Goal: Transaction & Acquisition: Purchase product/service

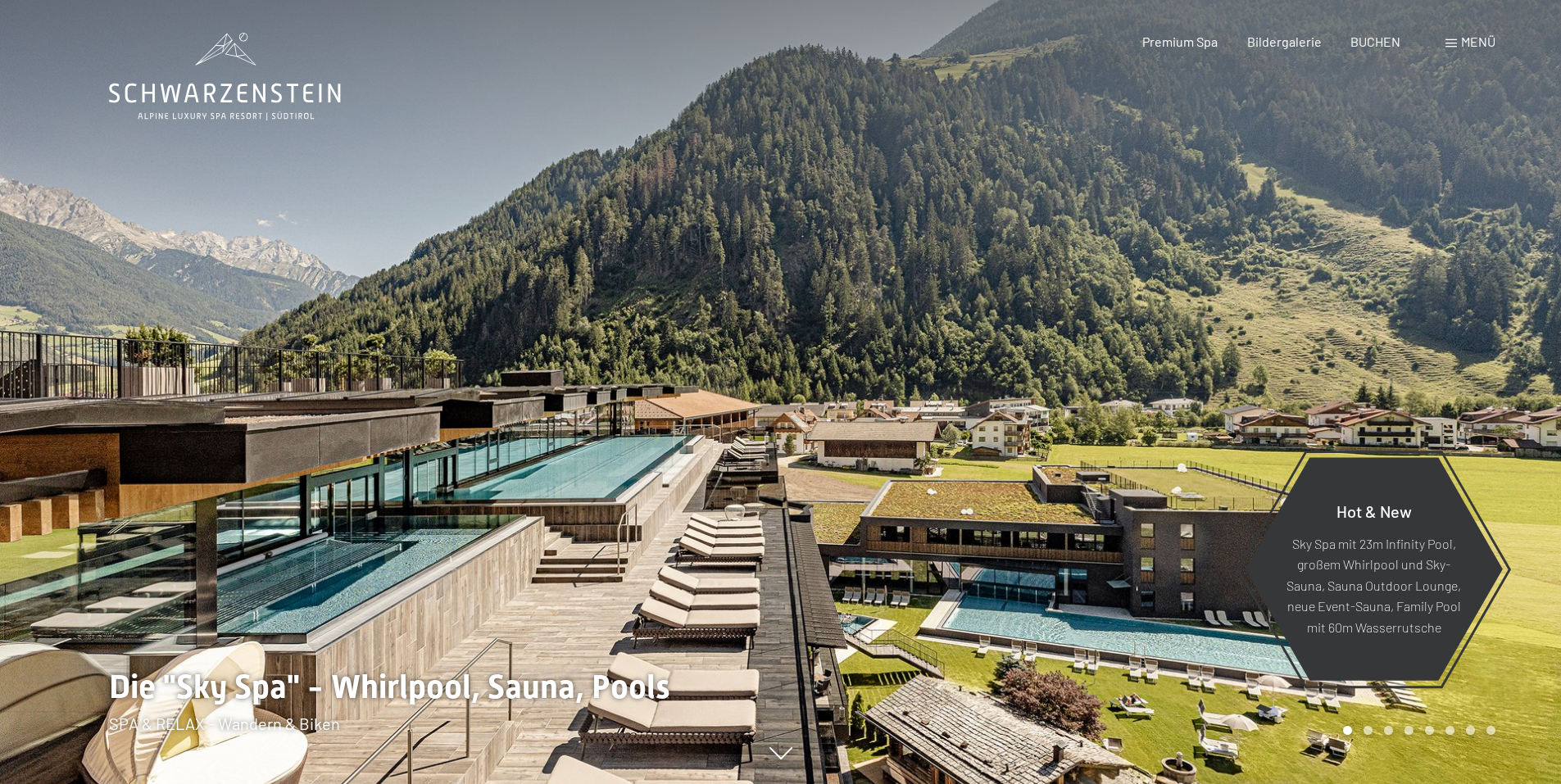
click at [232, 36] on icon at bounding box center [225, 77] width 232 height 88
click at [1469, 50] on div "Menü" at bounding box center [1471, 42] width 50 height 18
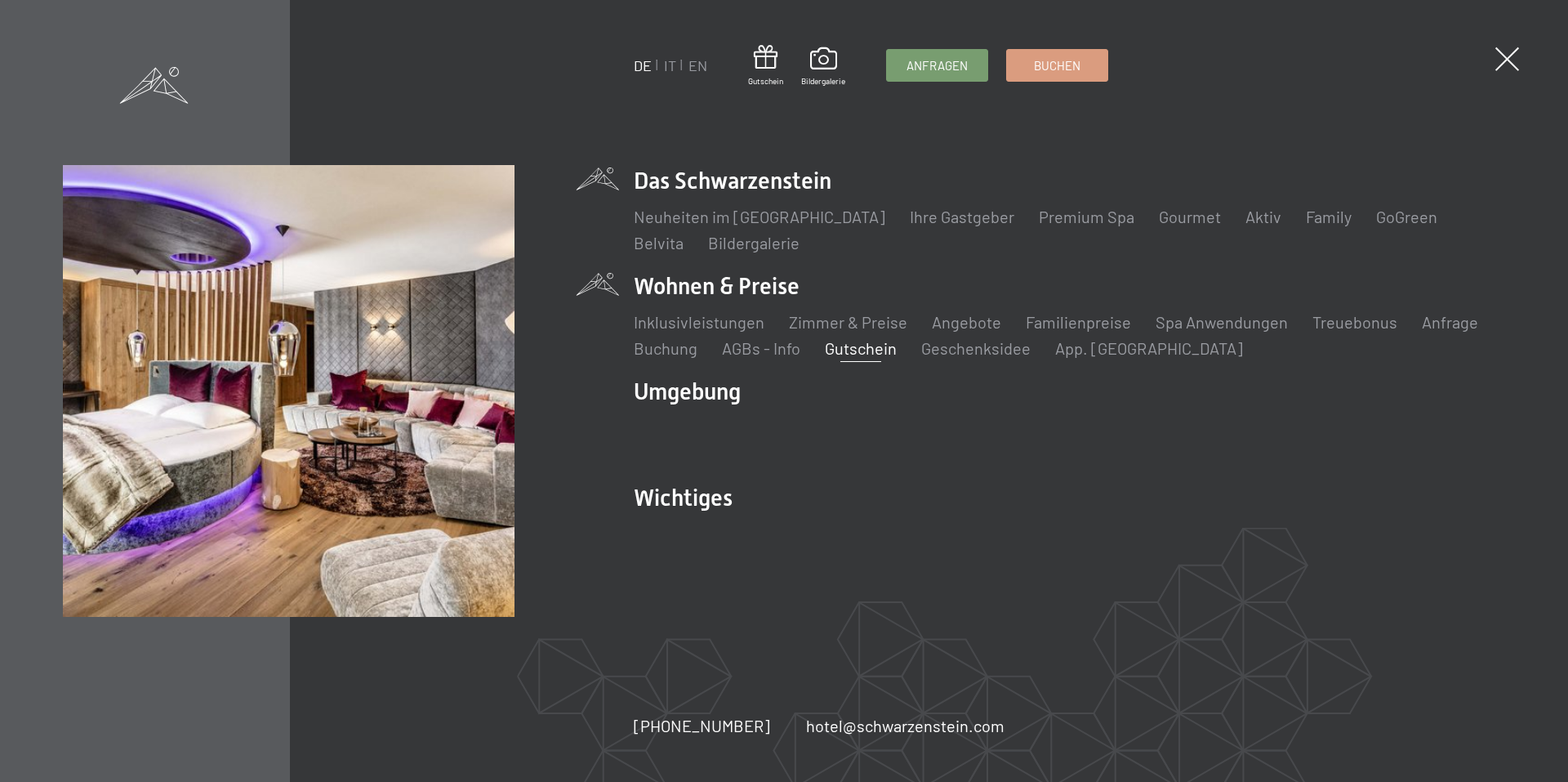
click at [880, 349] on link "Gutschein" at bounding box center [861, 348] width 72 height 20
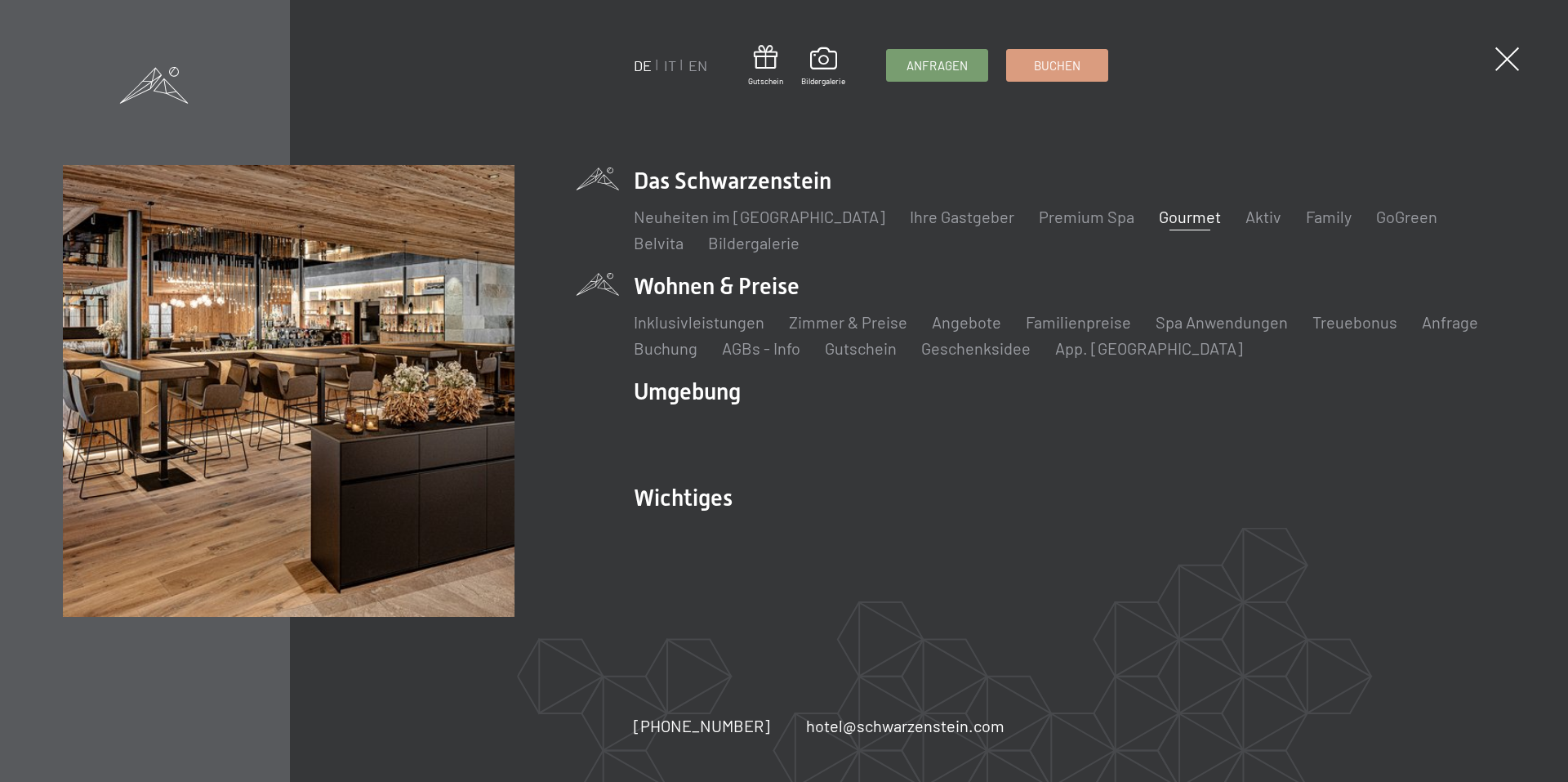
click at [1167, 214] on link "Gourmet" at bounding box center [1190, 217] width 62 height 20
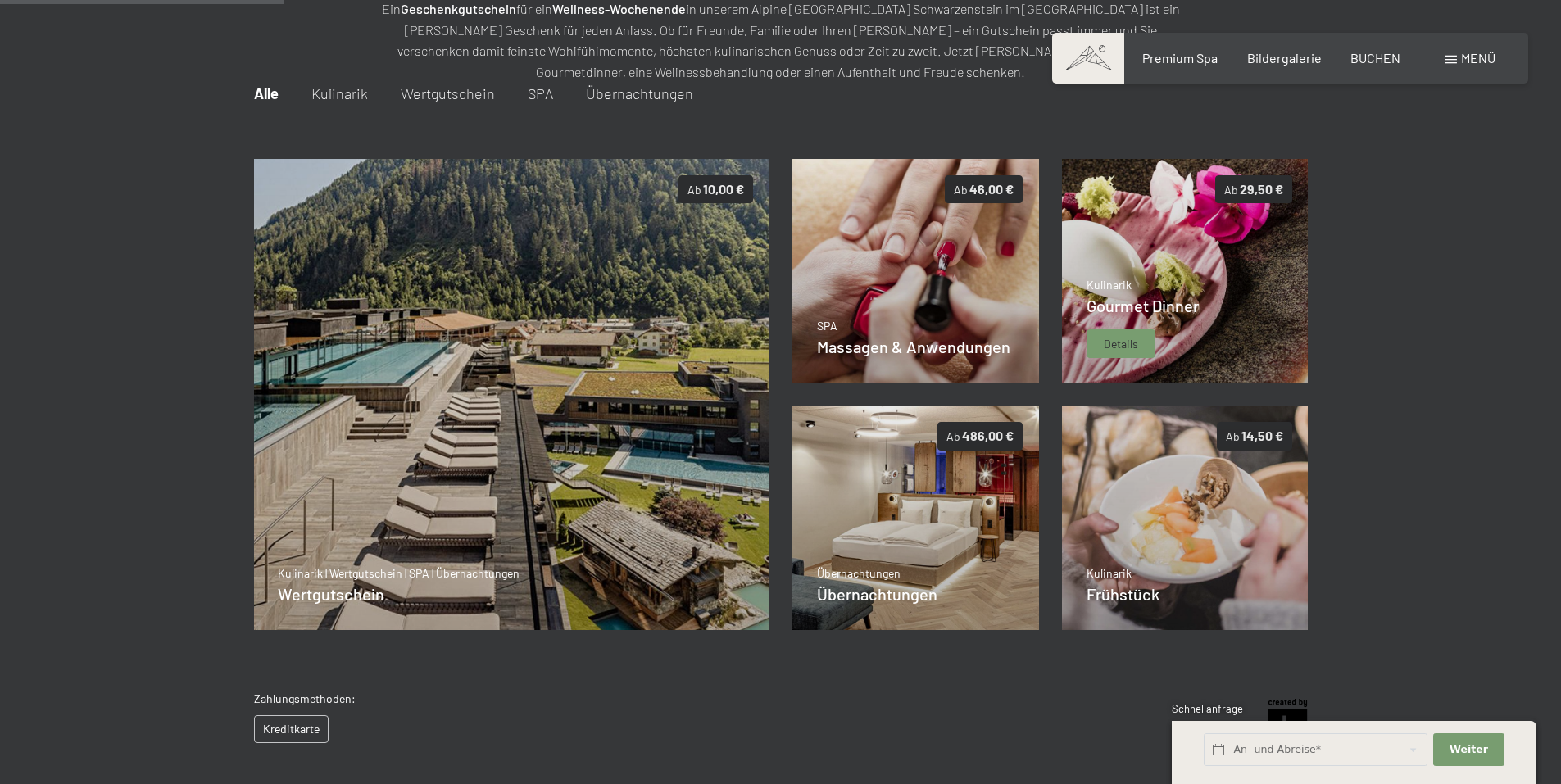
click at [1155, 317] on div "Gourmet Dinner" at bounding box center [1143, 306] width 113 height 23
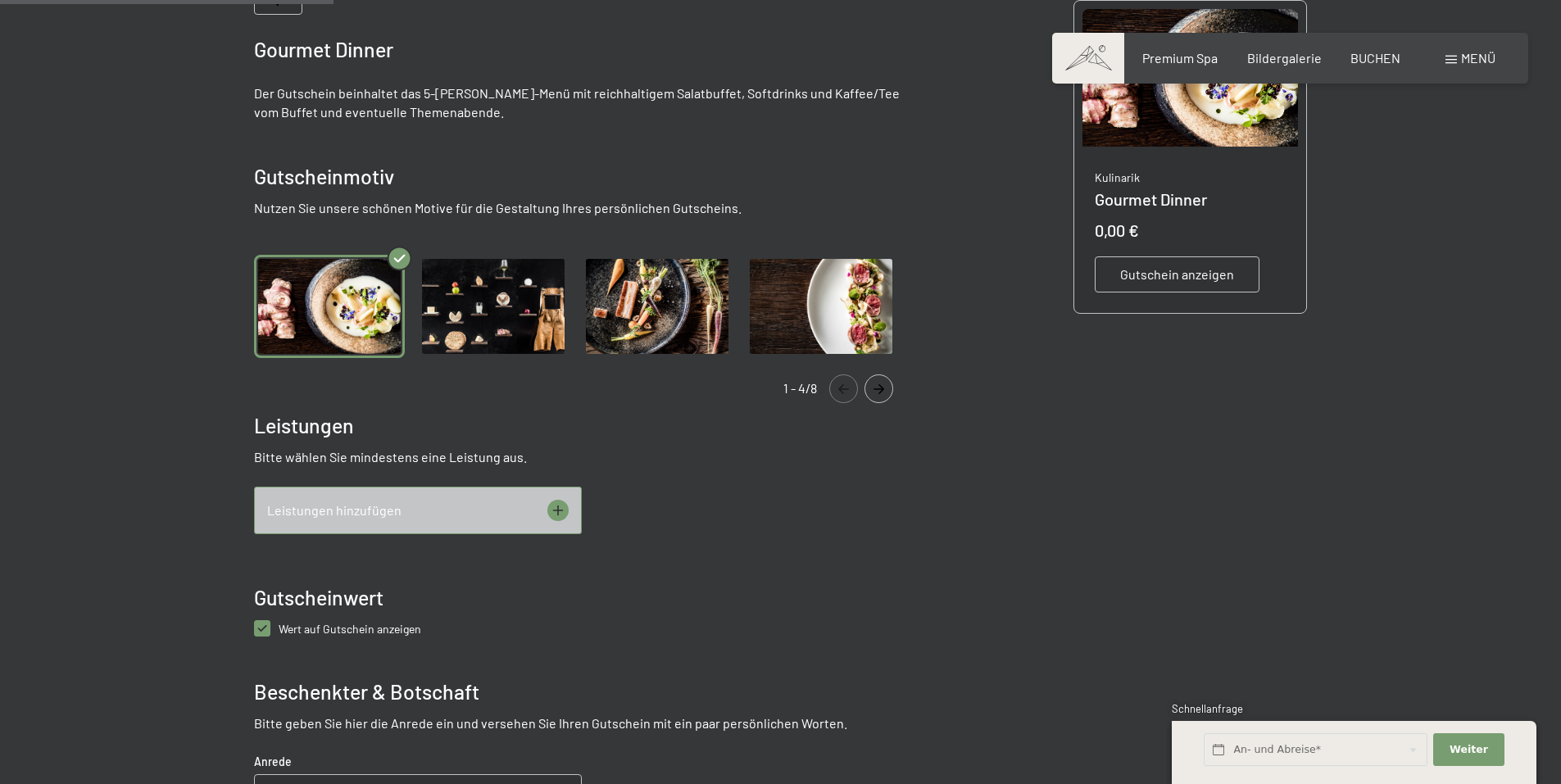
scroll to position [74, 0]
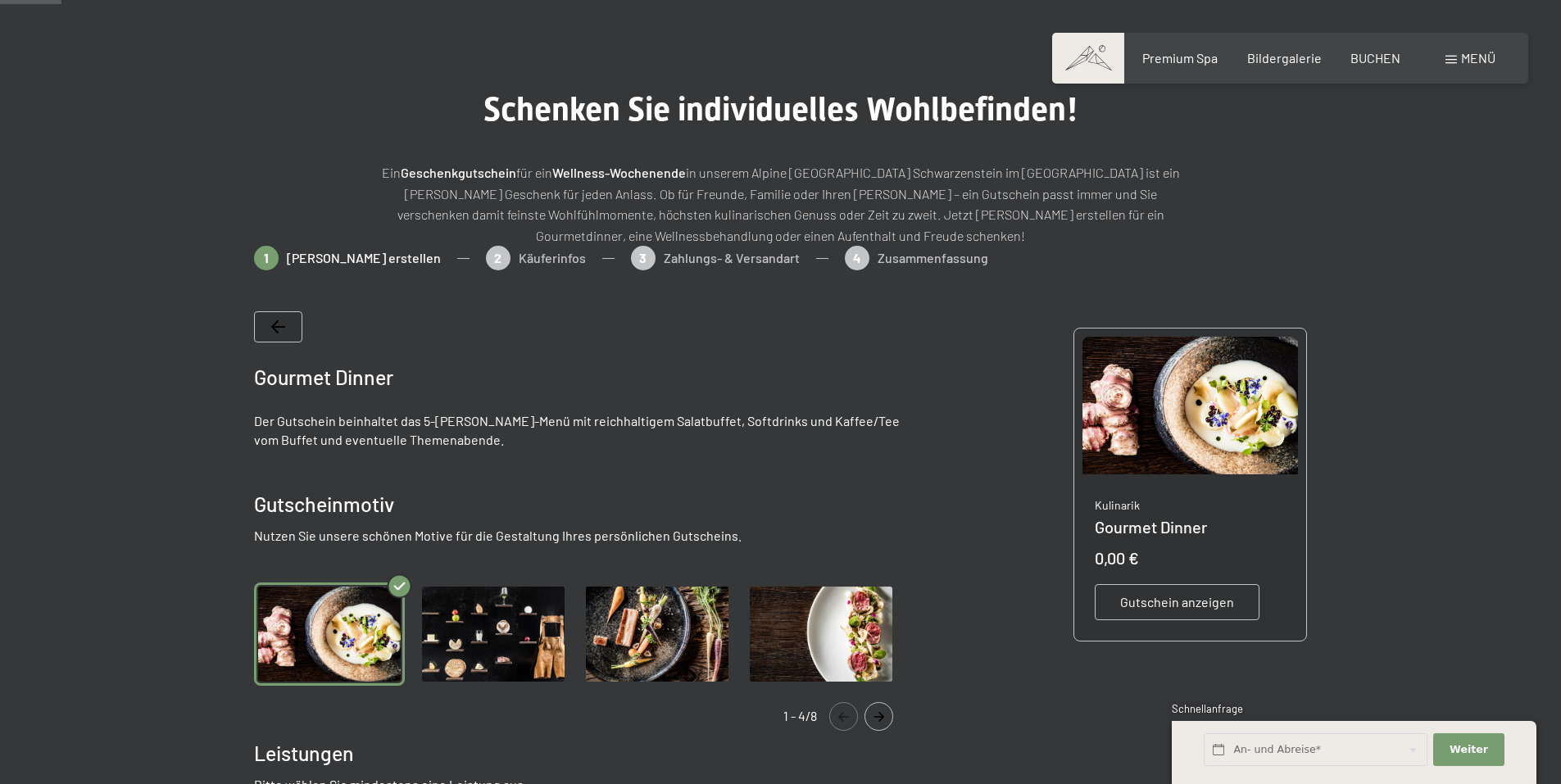
click at [1140, 605] on span "Gutschein anzeigen" at bounding box center [1177, 602] width 114 height 18
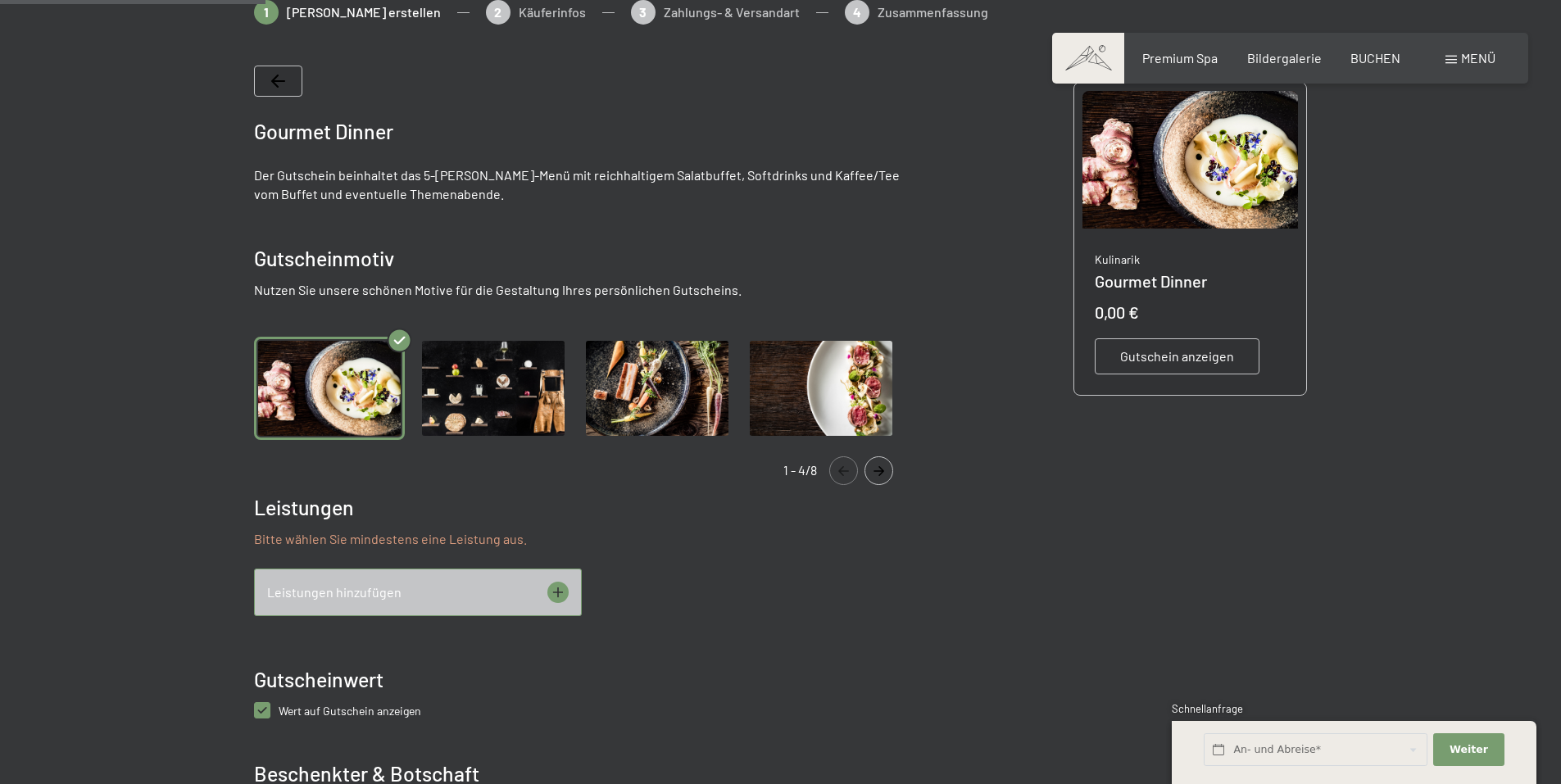
click at [1124, 366] on div "Gutschein anzeigen" at bounding box center [1177, 356] width 165 height 36
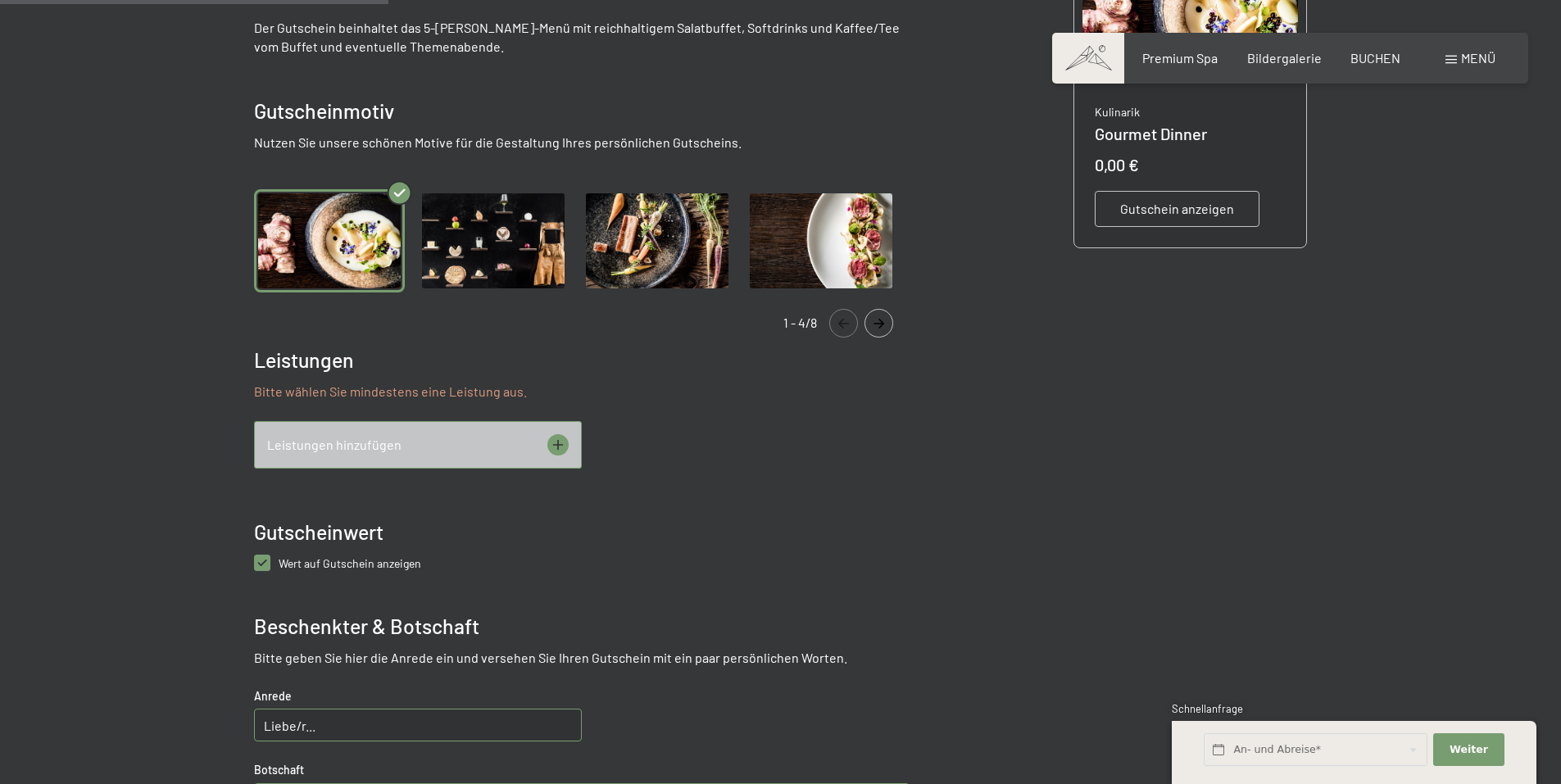
click at [506, 239] on img "Gallery" at bounding box center [493, 241] width 151 height 104
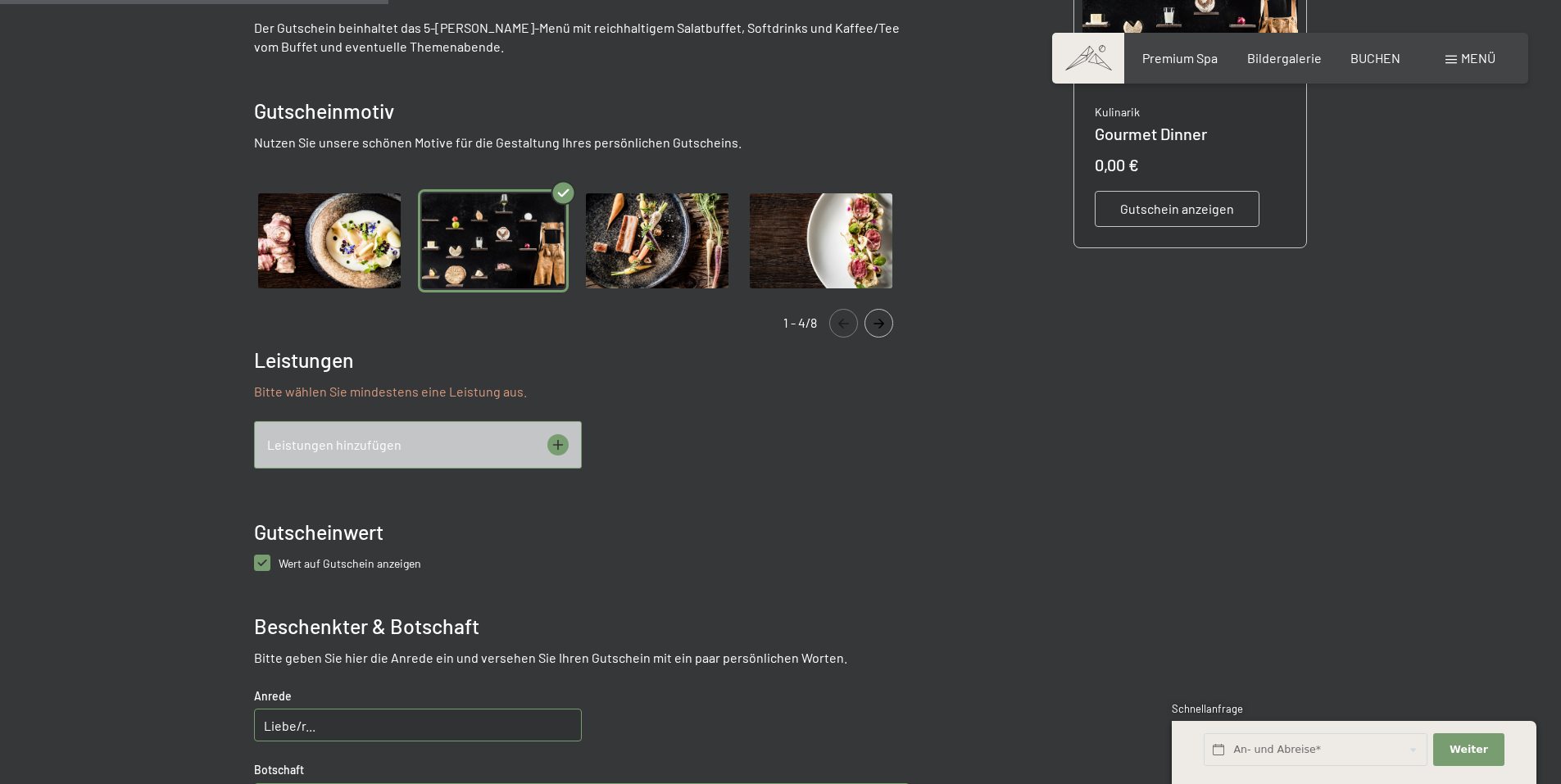
click at [740, 267] on li "Gallery" at bounding box center [821, 241] width 164 height 104
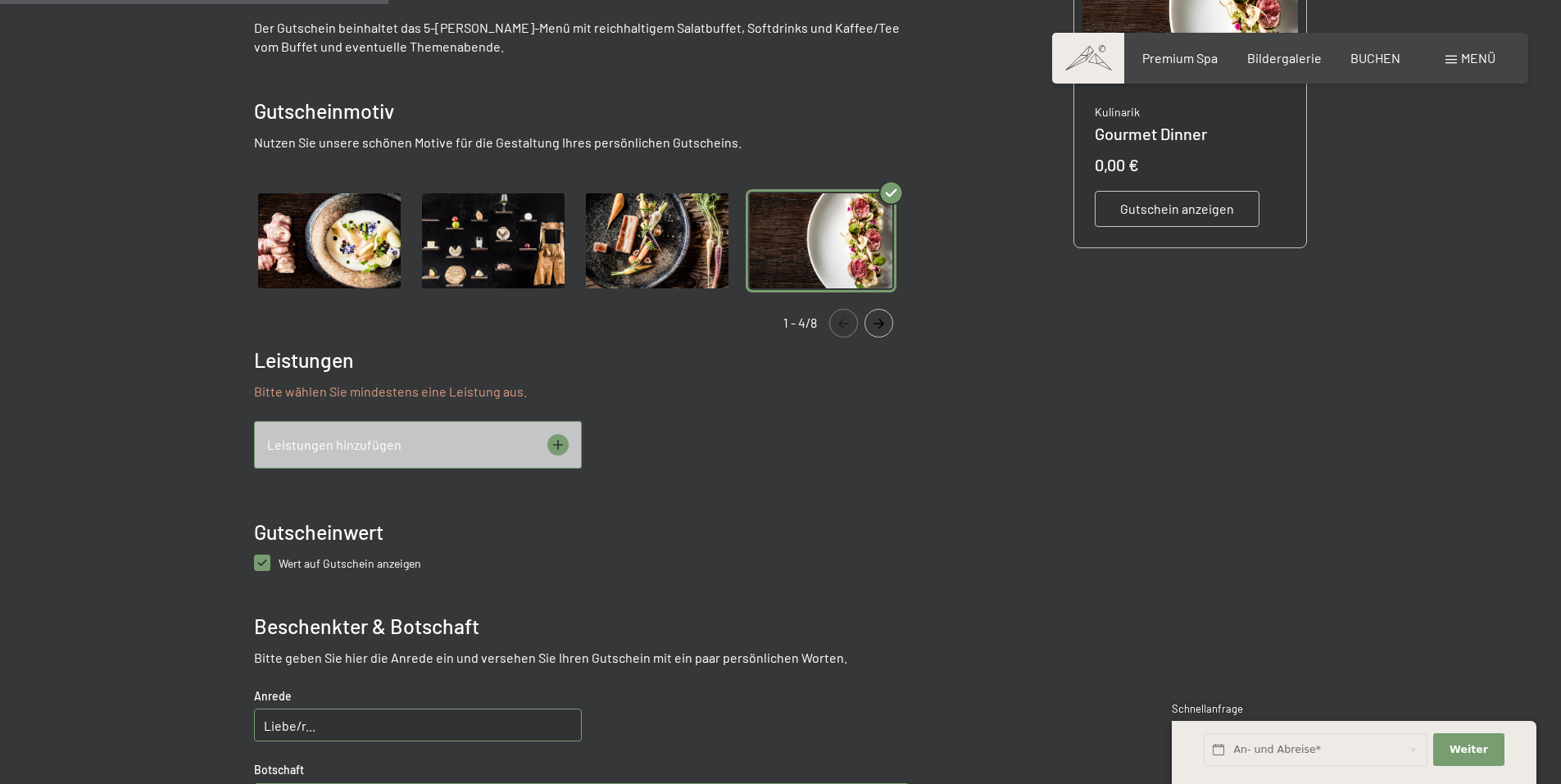
click at [855, 252] on img "Gallery" at bounding box center [821, 241] width 151 height 104
click at [874, 324] on icon "Navigate to next slide" at bounding box center [879, 323] width 27 height 10
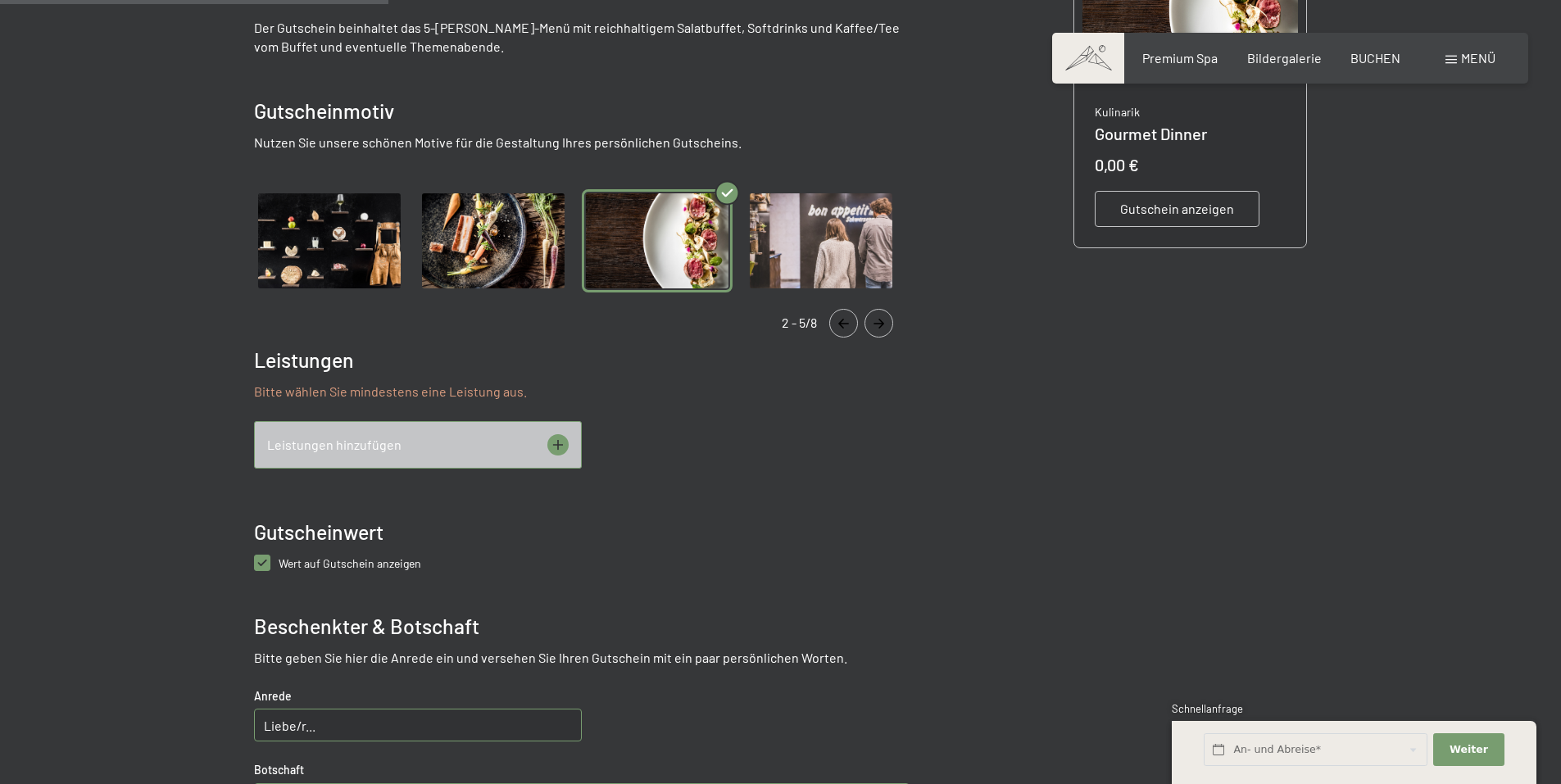
click at [821, 240] on img "Gallery" at bounding box center [821, 241] width 151 height 104
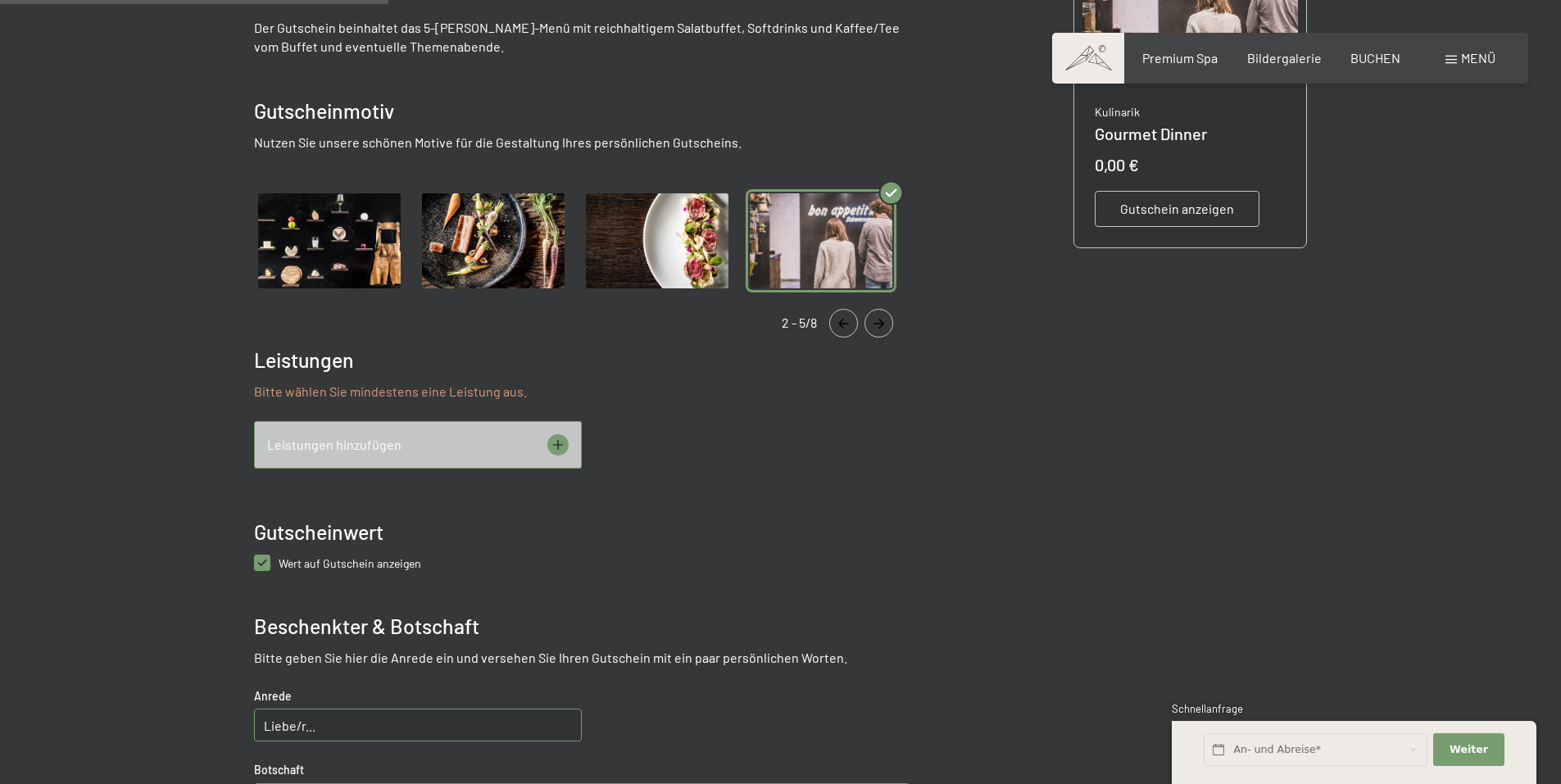
click at [875, 328] on button "Navigate to next slide" at bounding box center [879, 323] width 29 height 29
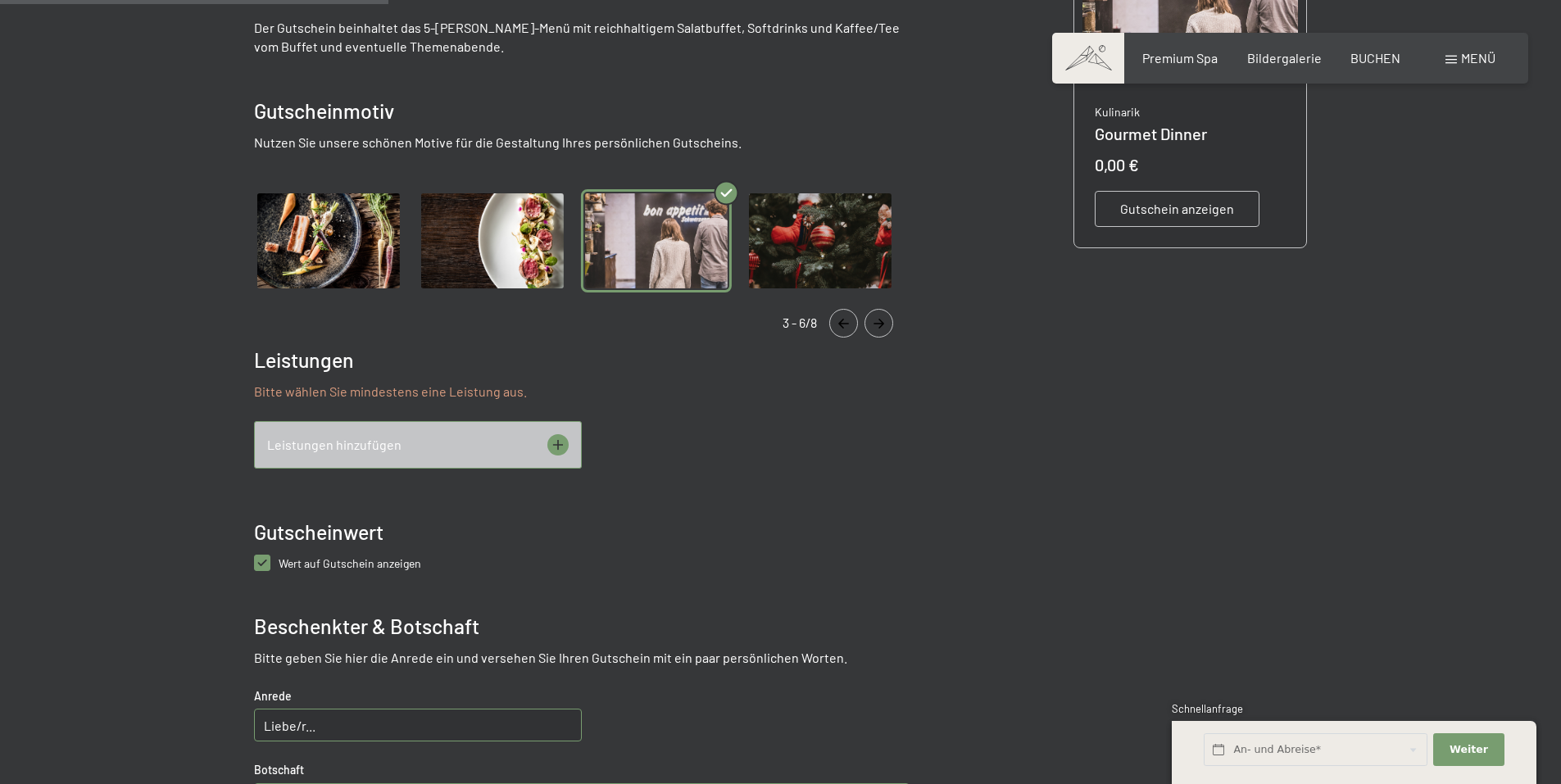
click at [859, 224] on img "Gallery" at bounding box center [821, 241] width 151 height 104
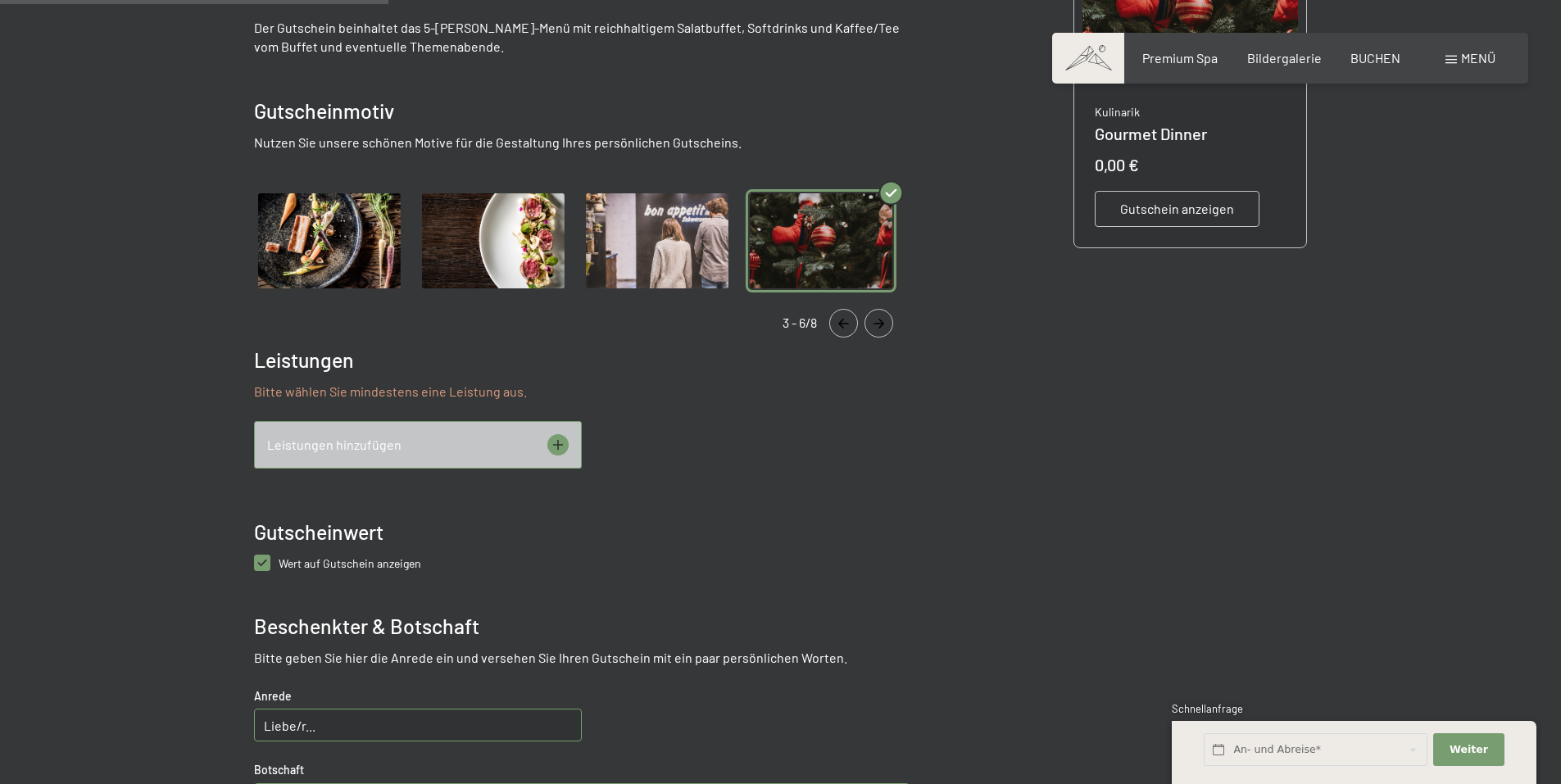
click at [897, 327] on div "3 - 6/8" at bounding box center [582, 323] width 656 height 29
click at [885, 320] on icon "Navigate to next slide" at bounding box center [879, 323] width 27 height 10
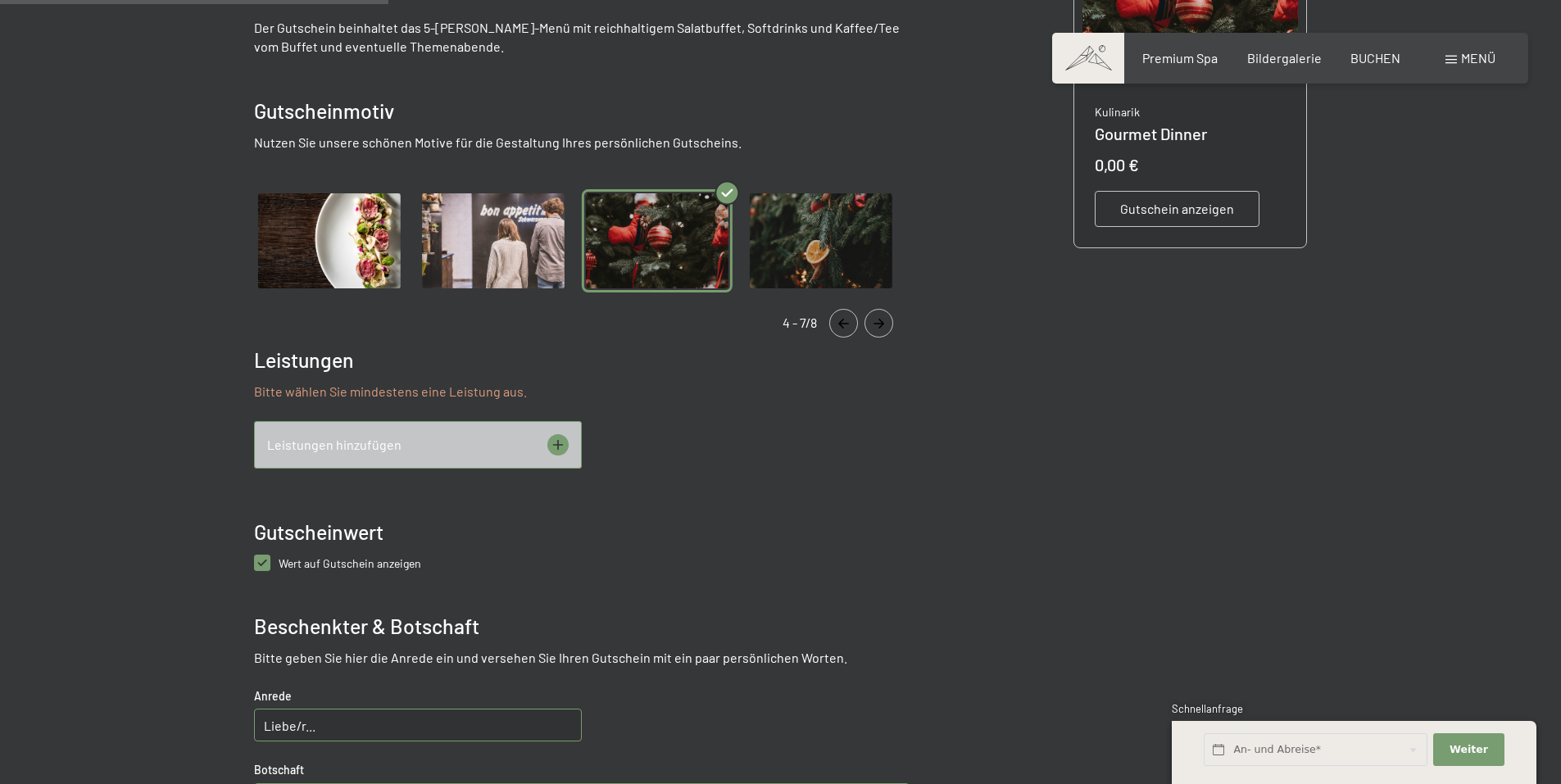
click at [809, 294] on div "Gallery" at bounding box center [582, 241] width 656 height 136
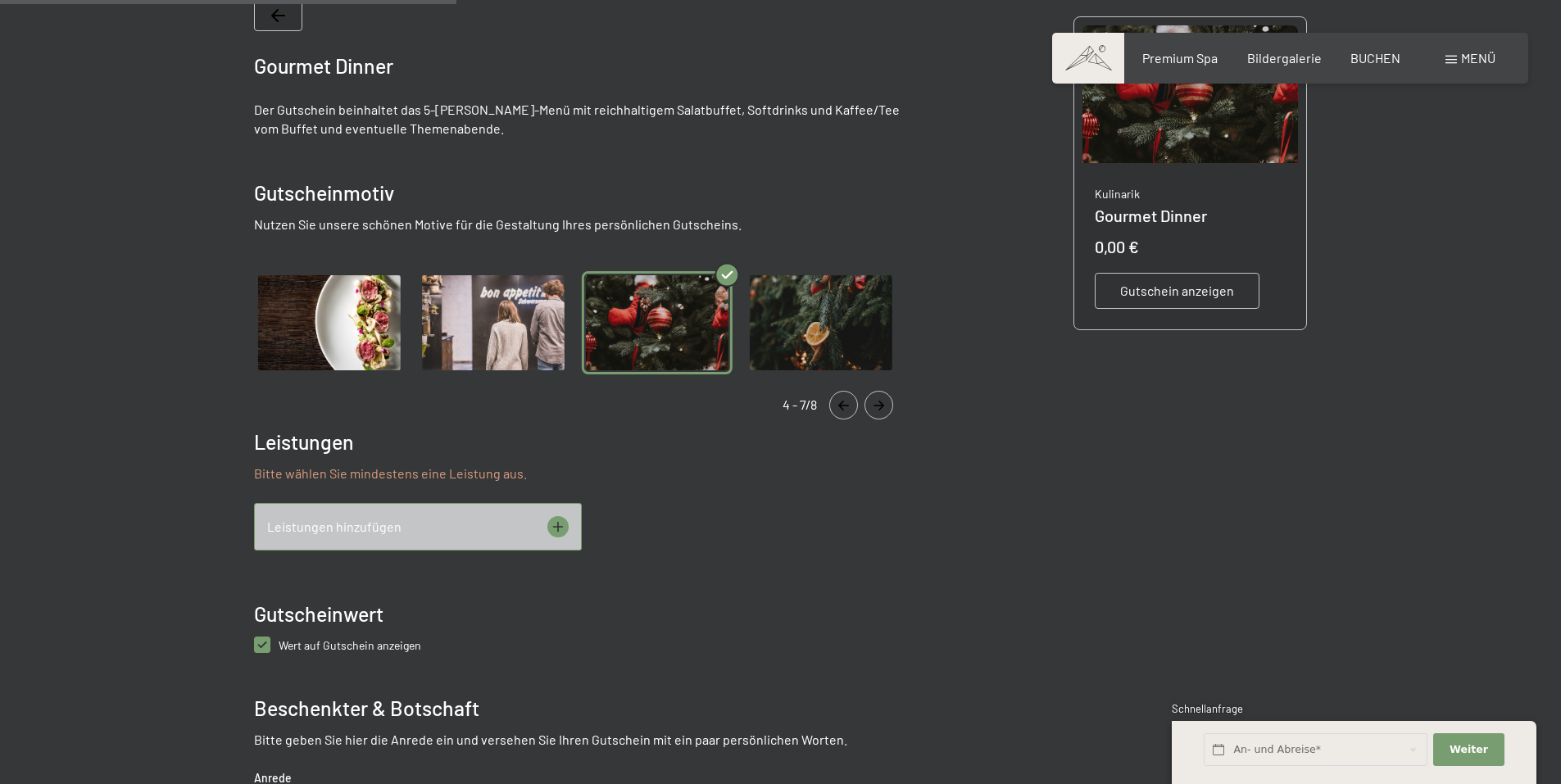
scroll to position [549, 0]
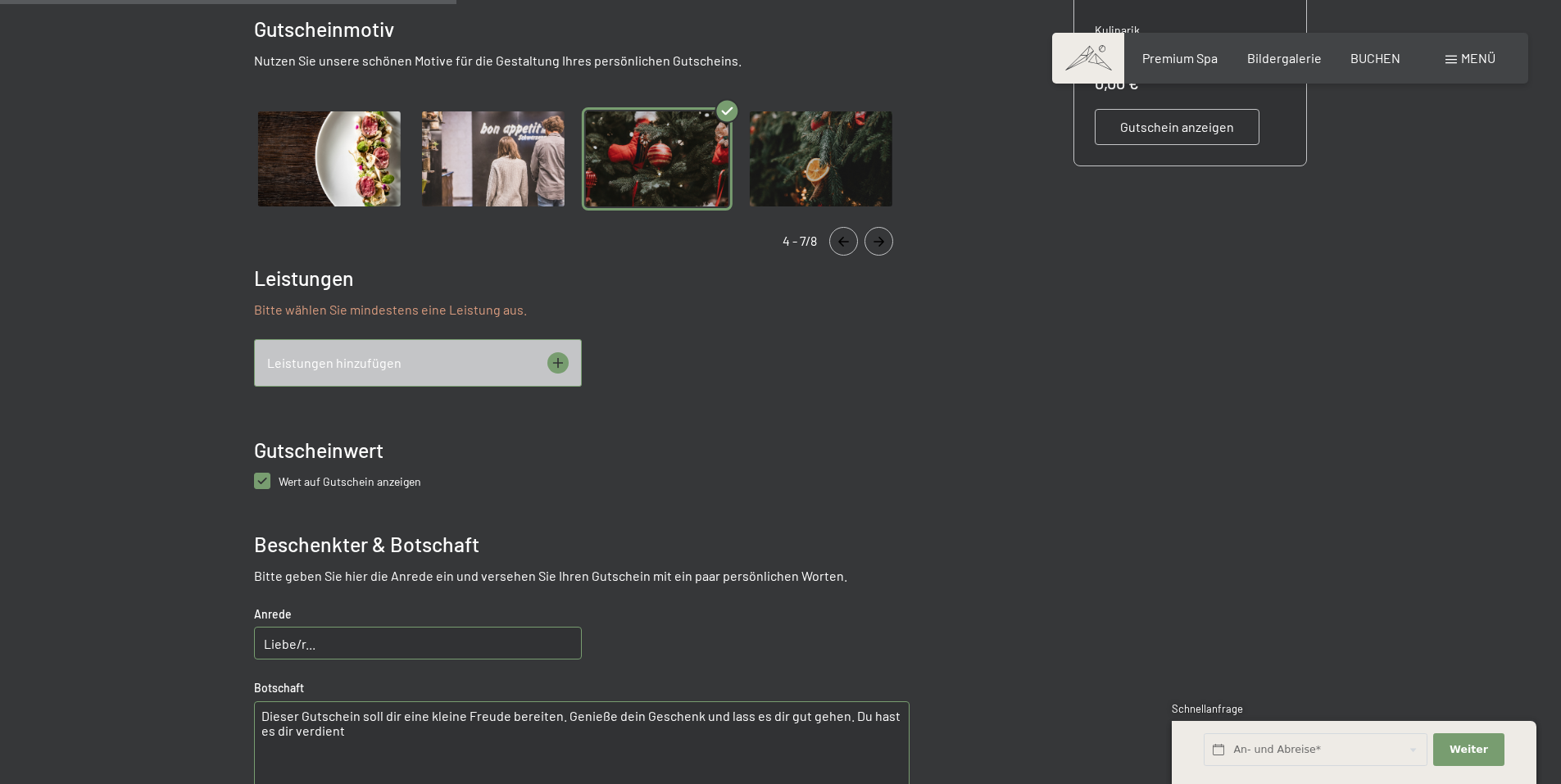
click at [462, 362] on div "Leistungen hinzufügen" at bounding box center [418, 362] width 328 height 47
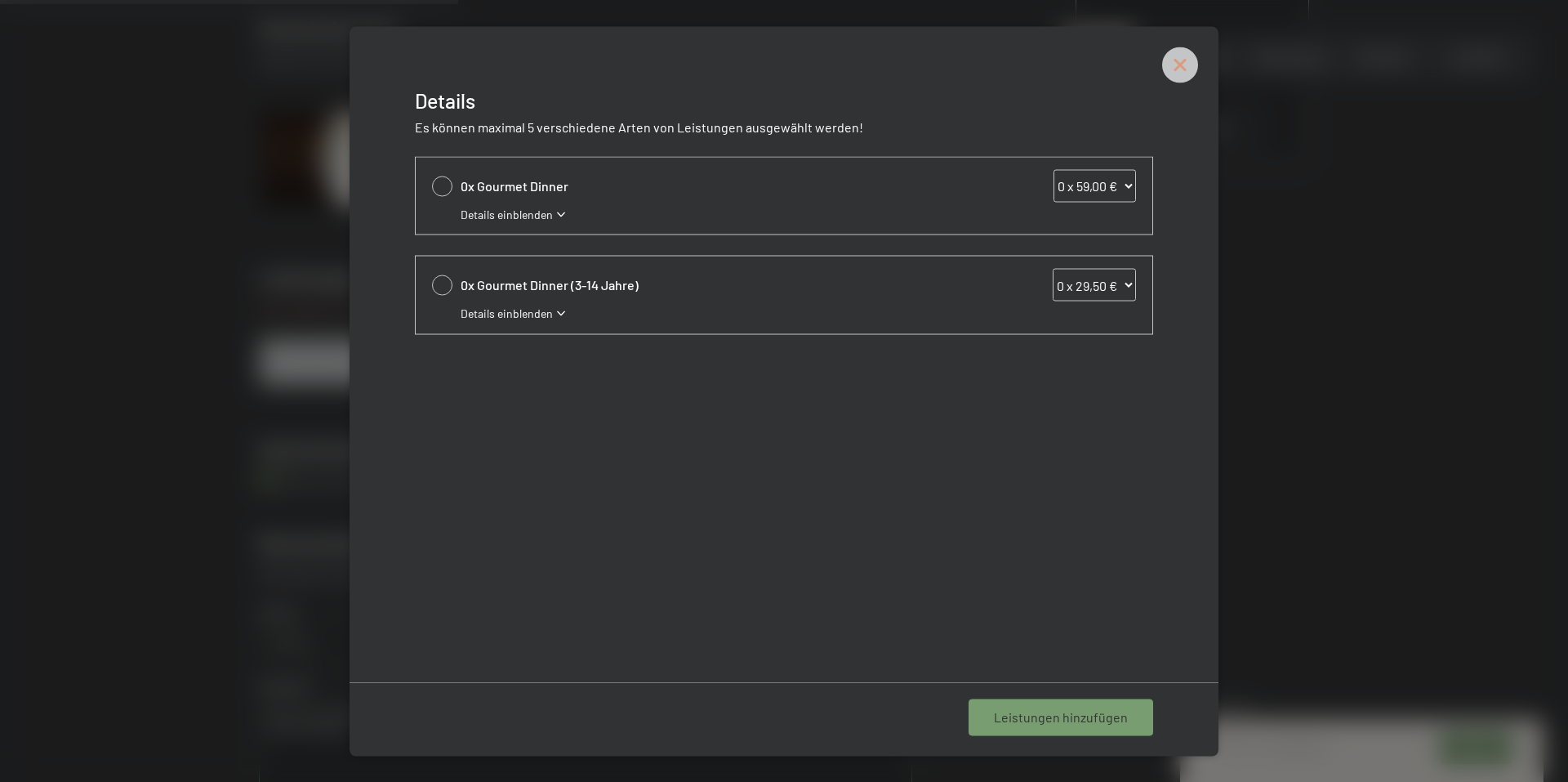
click at [1185, 64] on icon at bounding box center [1181, 64] width 36 height 36
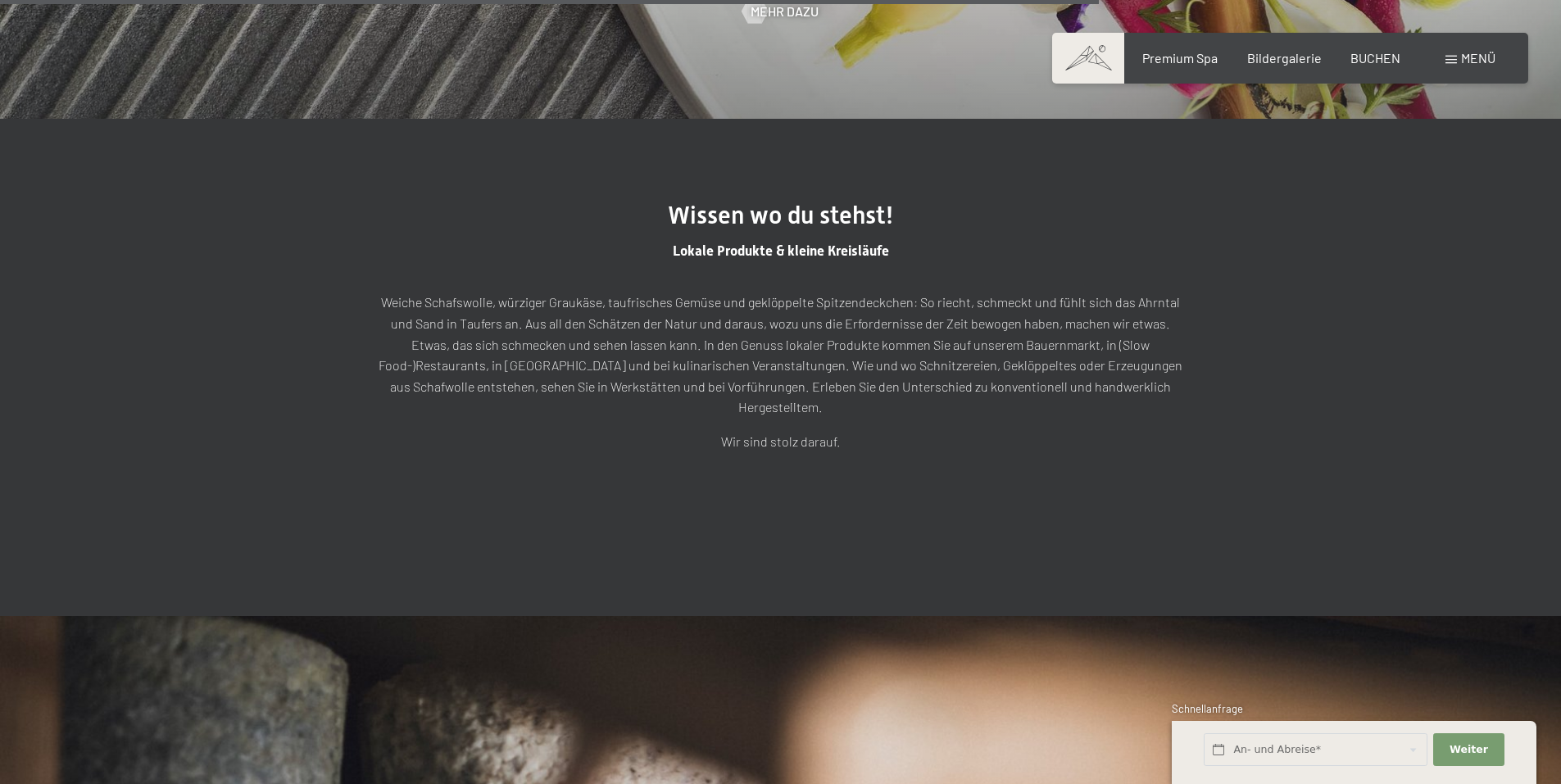
scroll to position [4261, 0]
